Goal: Navigation & Orientation: Find specific page/section

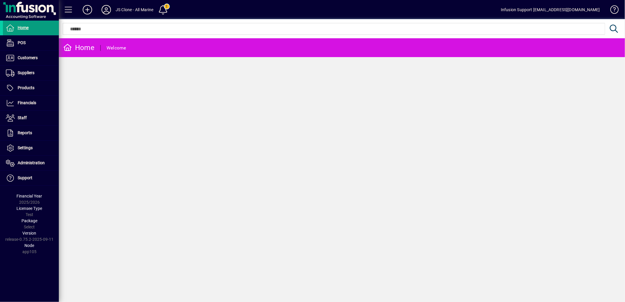
click at [105, 11] on icon at bounding box center [106, 9] width 12 height 9
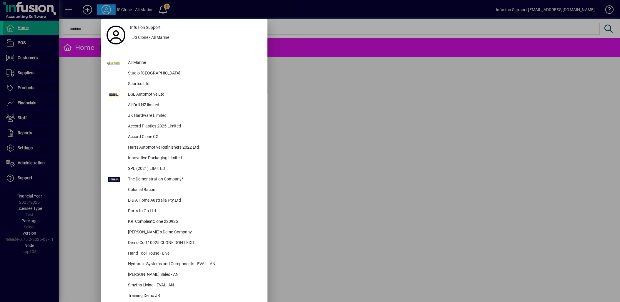
scroll to position [376, 0]
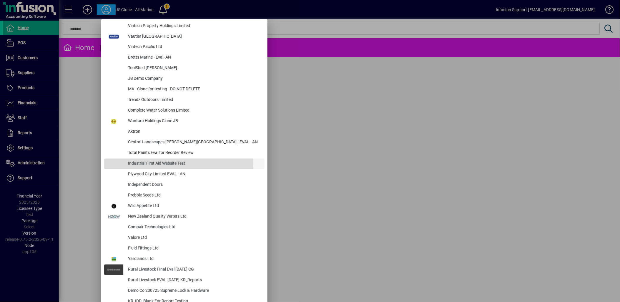
click at [178, 163] on div "Industrial First Aid Website Test" at bounding box center [193, 164] width 141 height 11
